Goal: Find specific page/section: Find specific page/section

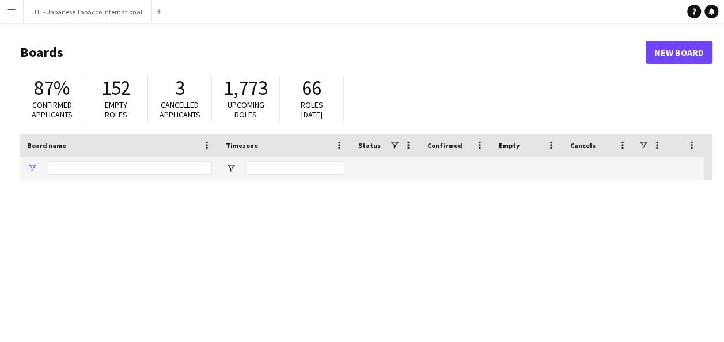
type input "***"
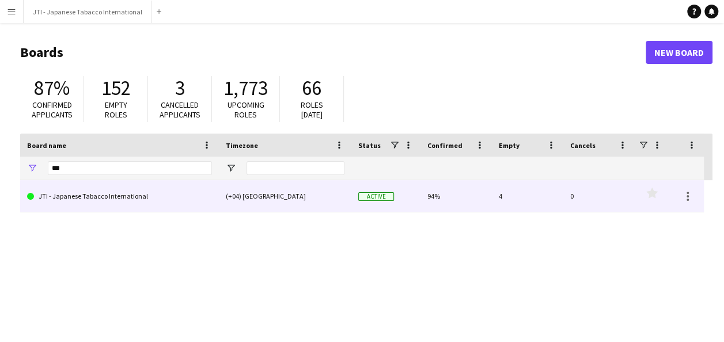
click at [121, 189] on link "JTI - Japanese Tabacco International" at bounding box center [119, 196] width 185 height 32
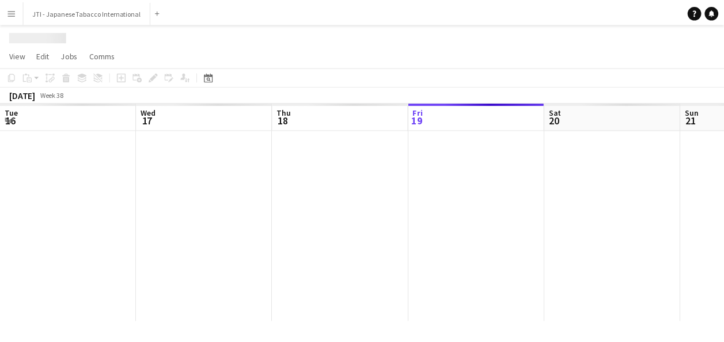
scroll to position [0, 275]
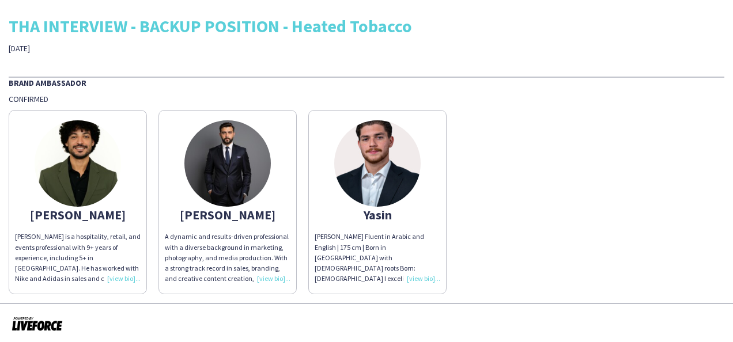
click at [260, 279] on div "A dynamic and results-driven professional with a diverse background in marketin…" at bounding box center [228, 258] width 126 height 52
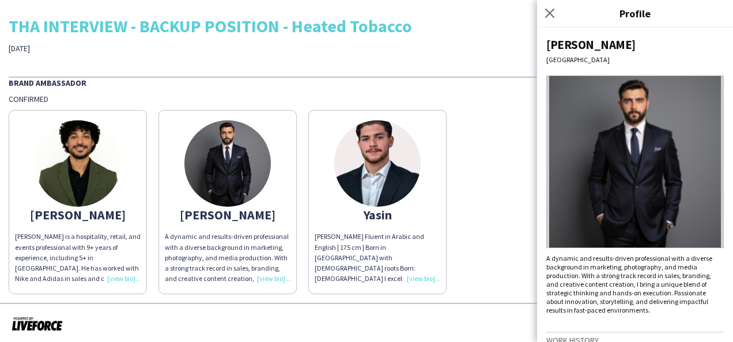
click at [542, 213] on div "Moufak Dubai A dynamic and results-driven professional with a diverse backgroun…" at bounding box center [635, 185] width 196 height 314
click at [510, 199] on div "ibrahim Ibrahim is a hospitality, retail, and events professional with 9+ years…" at bounding box center [366, 199] width 715 height 190
